Goal: Find contact information: Find contact information

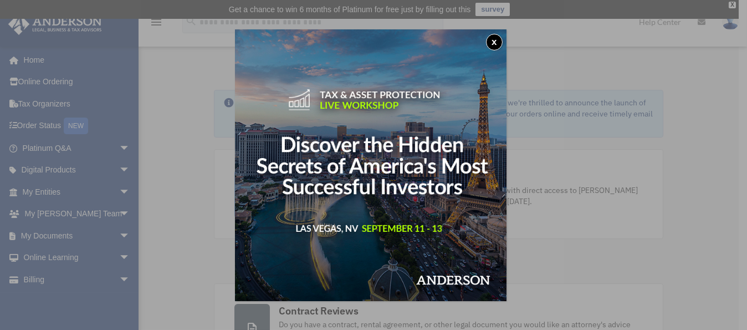
click at [492, 45] on button "x" at bounding box center [494, 42] width 17 height 17
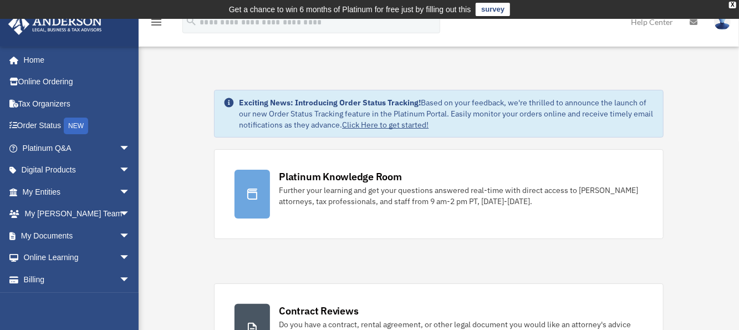
click at [718, 27] on img at bounding box center [722, 22] width 17 height 16
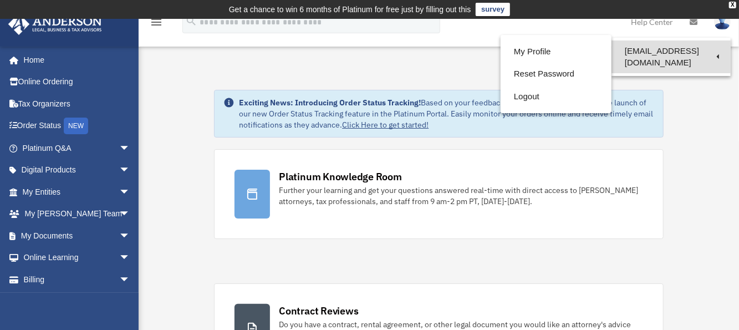
click at [714, 52] on link "[EMAIL_ADDRESS][DOMAIN_NAME]" at bounding box center [670, 56] width 119 height 33
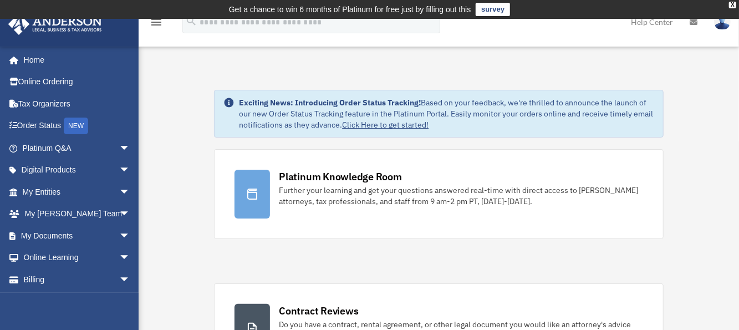
click at [718, 27] on img at bounding box center [722, 22] width 17 height 16
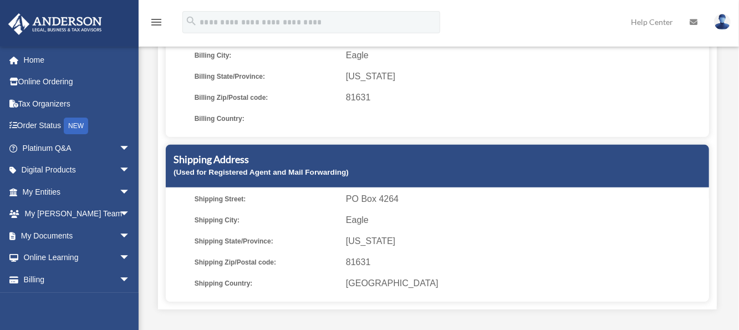
scroll to position [448, 0]
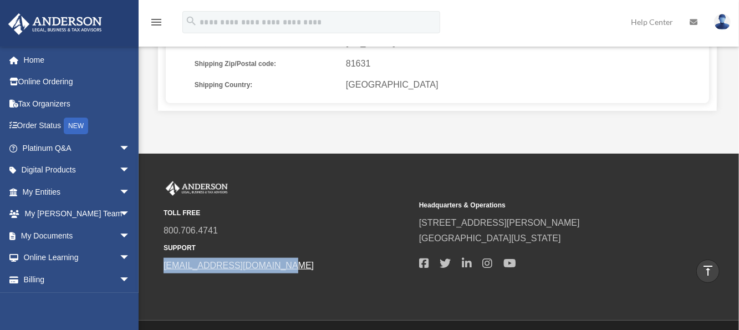
drag, startPoint x: 281, startPoint y: 263, endPoint x: 164, endPoint y: 266, distance: 117.0
click at [164, 266] on span "[EMAIL_ADDRESS][DOMAIN_NAME]" at bounding box center [287, 266] width 248 height 16
copy link "[EMAIL_ADDRESS][DOMAIN_NAME]"
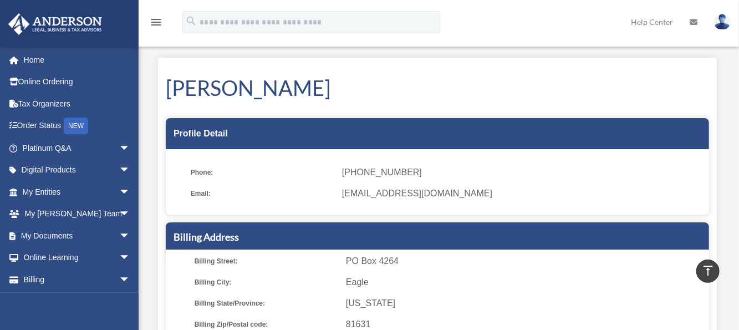
scroll to position [0, 0]
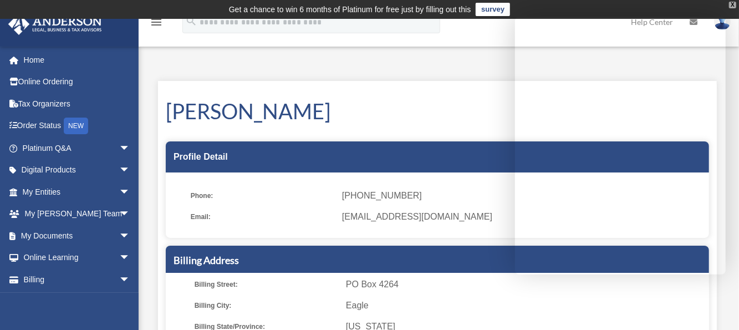
click at [732, 6] on div "X" at bounding box center [732, 5] width 7 height 7
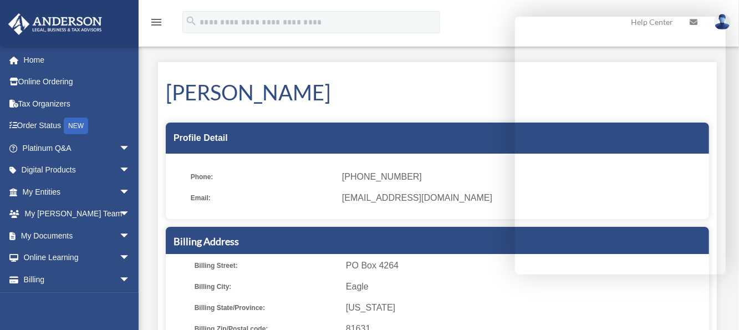
click at [487, 66] on div "[PERSON_NAME] Profile Detail Phone: [PHONE_NUMBER] Email: [EMAIL_ADDRESS][DOMAI…" at bounding box center [437, 301] width 559 height 478
